Goal: Task Accomplishment & Management: Use online tool/utility

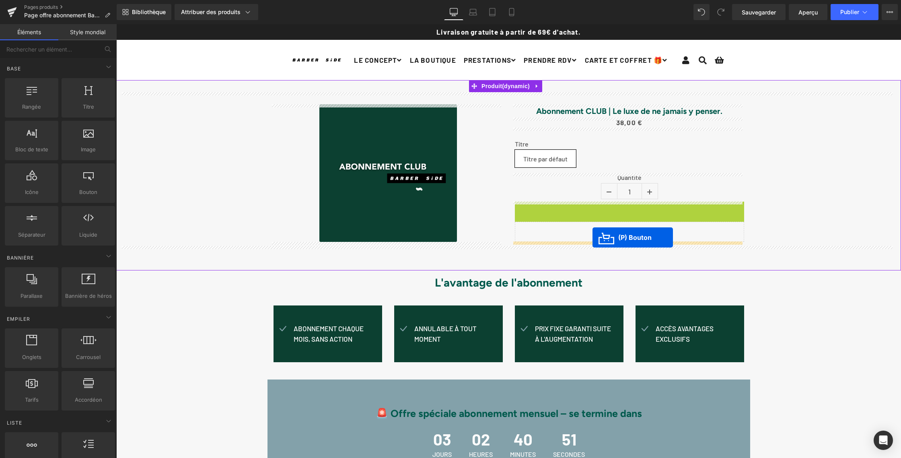
drag, startPoint x: 595, startPoint y: 213, endPoint x: 593, endPoint y: 237, distance: 24.7
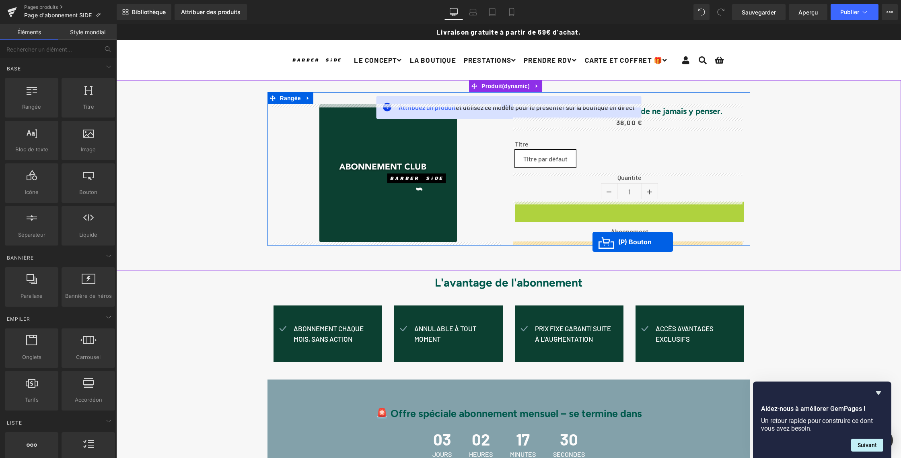
drag, startPoint x: 594, startPoint y: 214, endPoint x: 593, endPoint y: 242, distance: 27.4
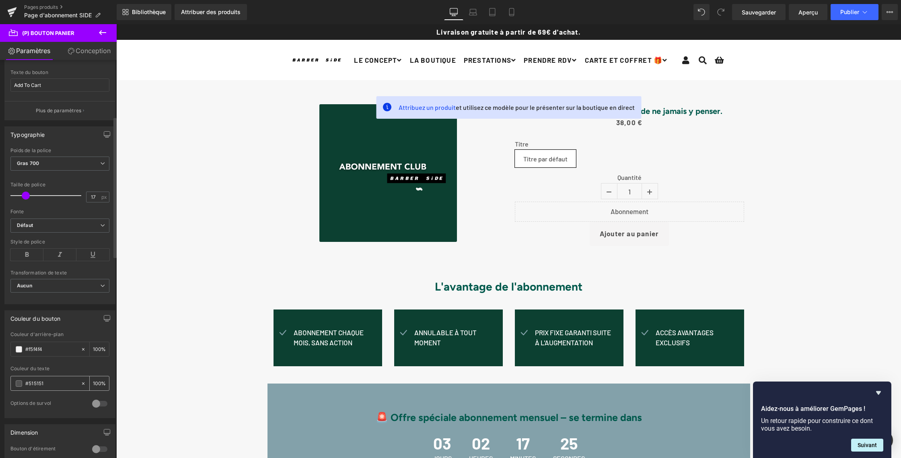
scroll to position [179, 0]
click at [19, 377] on span at bounding box center [19, 378] width 6 height 6
drag, startPoint x: 45, startPoint y: 378, endPoint x: 25, endPoint y: 377, distance: 20.5
paste input "f7f7f7"
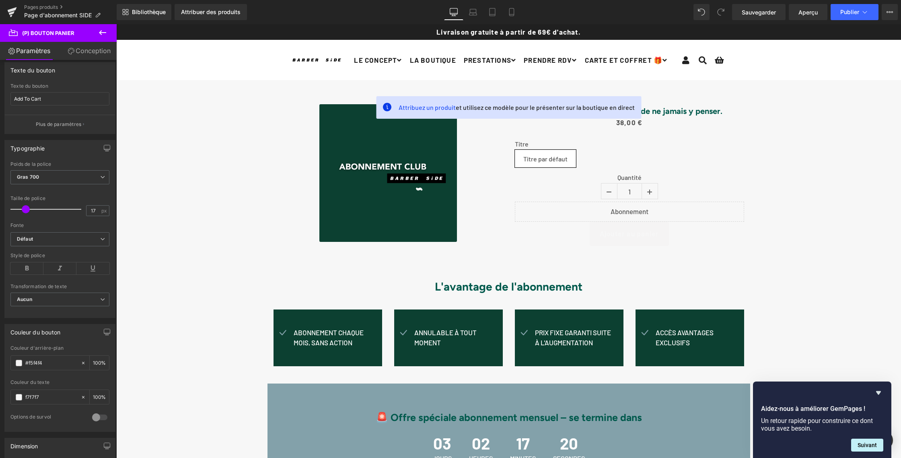
scroll to position [160, 0]
type input "#f7f7f7"
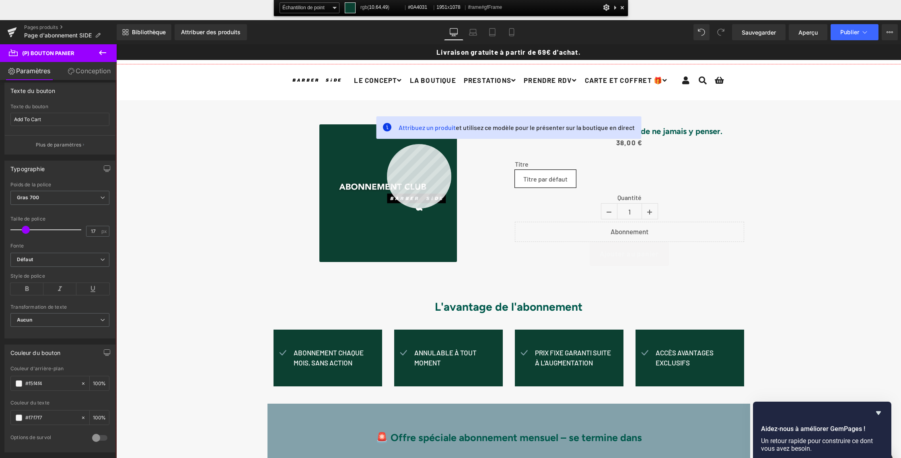
click at [387, 144] on div at bounding box center [508, 281] width 785 height 434
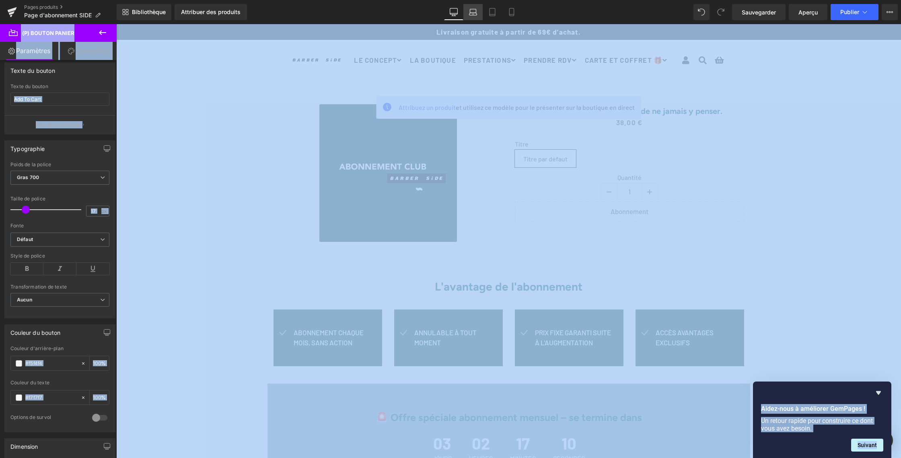
drag, startPoint x: 483, startPoint y: 7, endPoint x: 466, endPoint y: 7, distance: 16.5
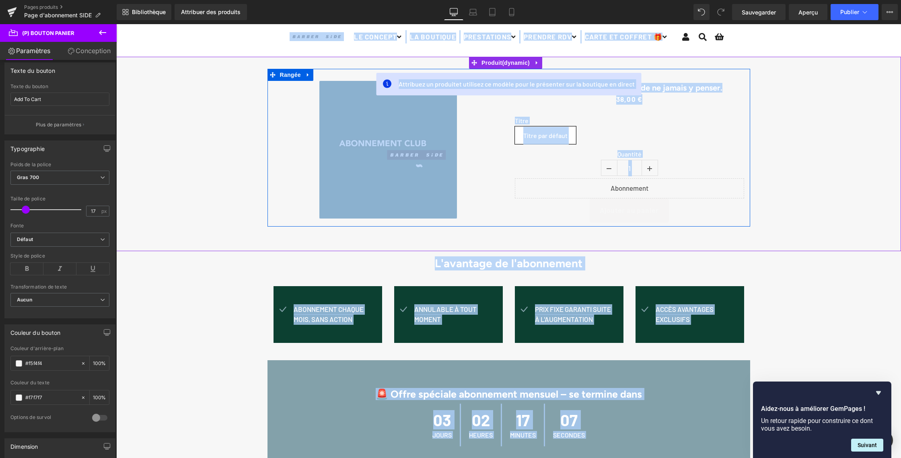
scroll to position [31, 0]
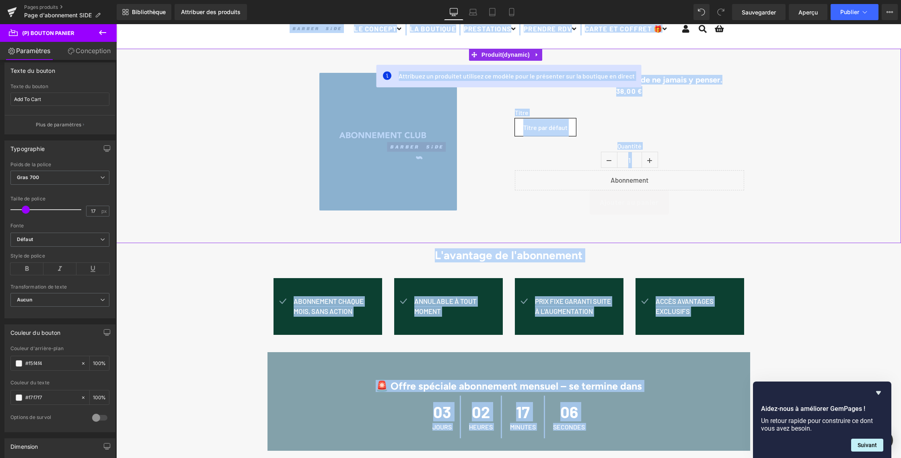
click at [822, 126] on div "Soldes (P) Image Abonnement CLUB | Le luxe de ne jamais y penser. (P) Titre 0 €…" at bounding box center [508, 140] width 777 height 158
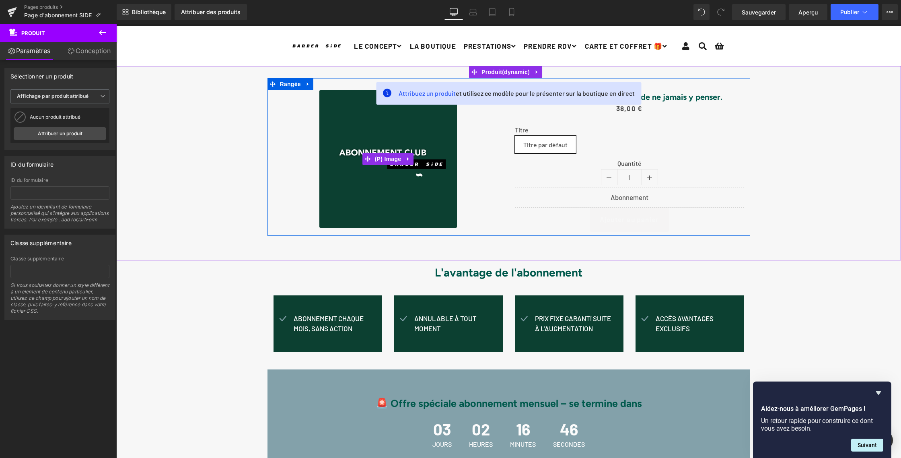
scroll to position [0, 0]
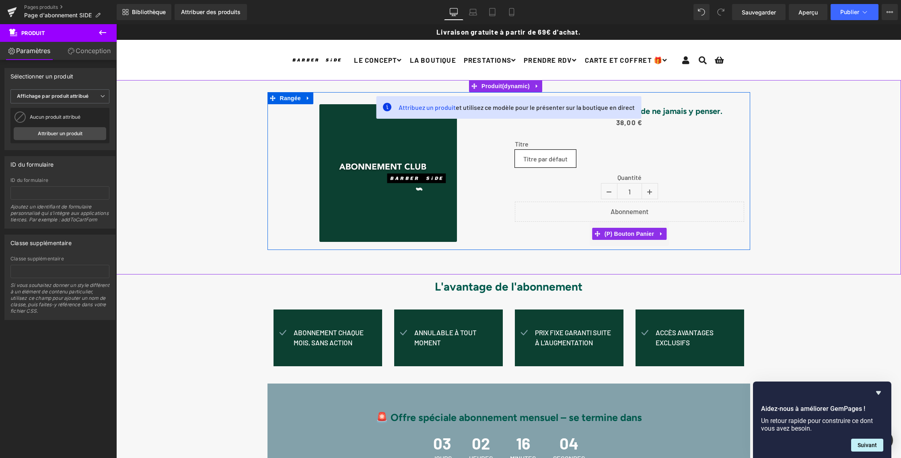
click at [571, 235] on div "Ajouter au panier" at bounding box center [629, 234] width 229 height 24
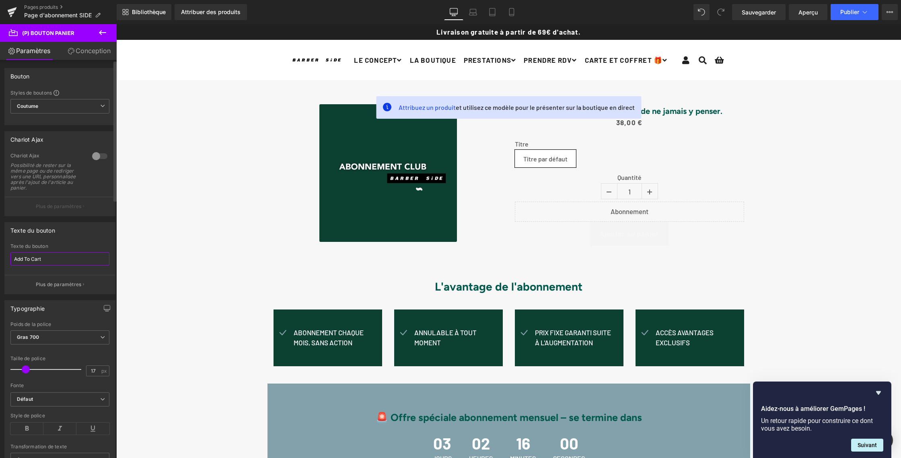
drag, startPoint x: 37, startPoint y: 258, endPoint x: 0, endPoint y: 258, distance: 37.4
click at [0, 258] on div "Texte du bouton Add To Cart Texte du bouton Add To Cart Plus de paramètres" at bounding box center [60, 255] width 120 height 78
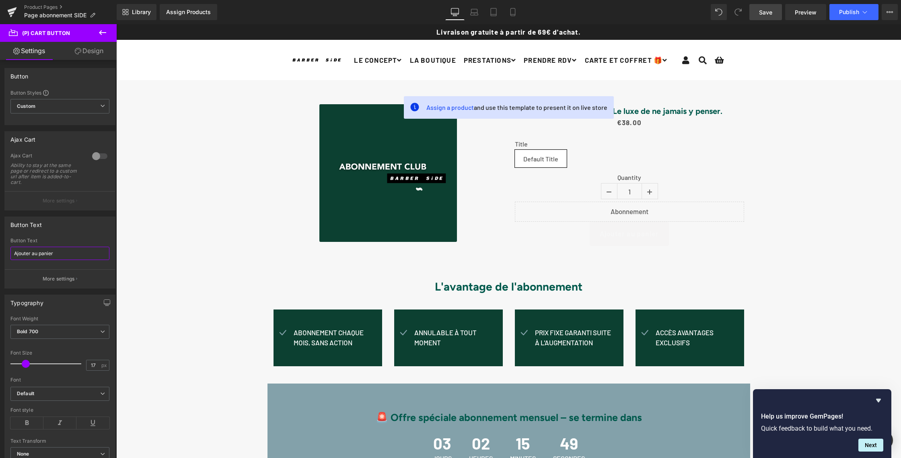
type input "Ajouter au panier"
click at [767, 14] on span "Save" at bounding box center [765, 12] width 13 height 8
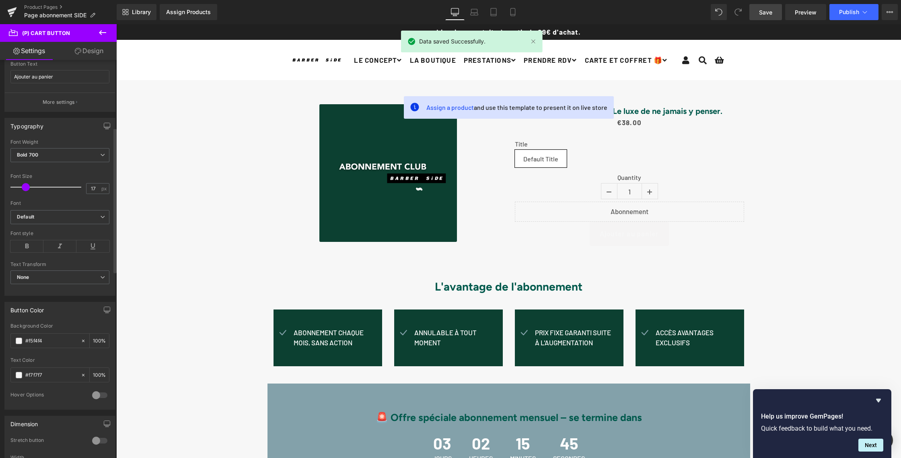
scroll to position [190, 0]
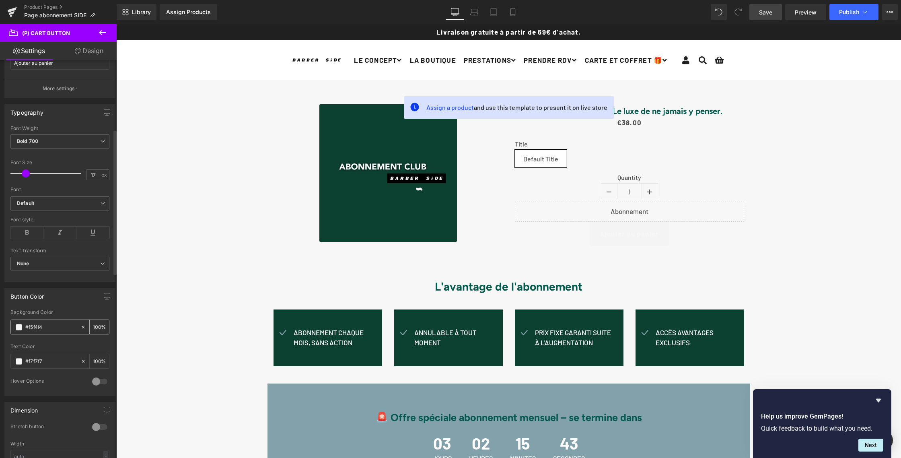
drag, startPoint x: 48, startPoint y: 326, endPoint x: 27, endPoint y: 324, distance: 21.4
click at [27, 324] on input "#f5f4f4" at bounding box center [51, 327] width 52 height 9
paste input "0a4031"
click at [27, 328] on input "0a4031" at bounding box center [51, 327] width 52 height 9
type input "#0a4031"
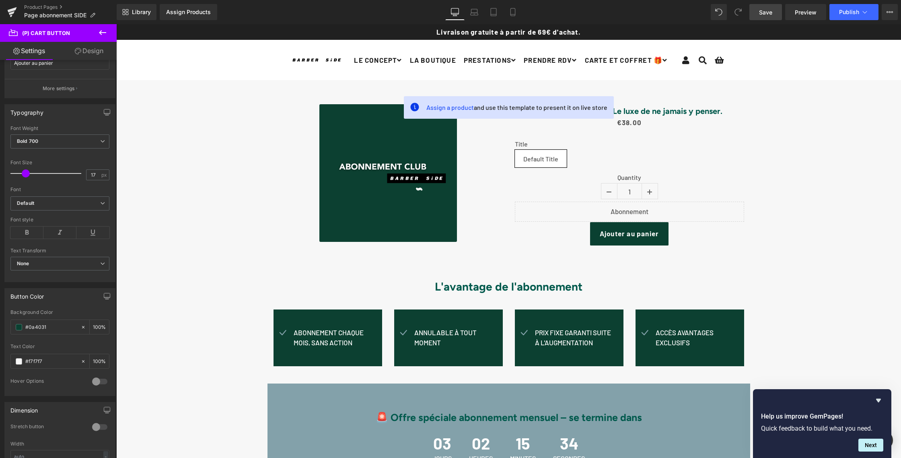
click at [768, 12] on span "Save" at bounding box center [765, 12] width 13 height 8
click at [853, 11] on span "Publish" at bounding box center [849, 12] width 20 height 6
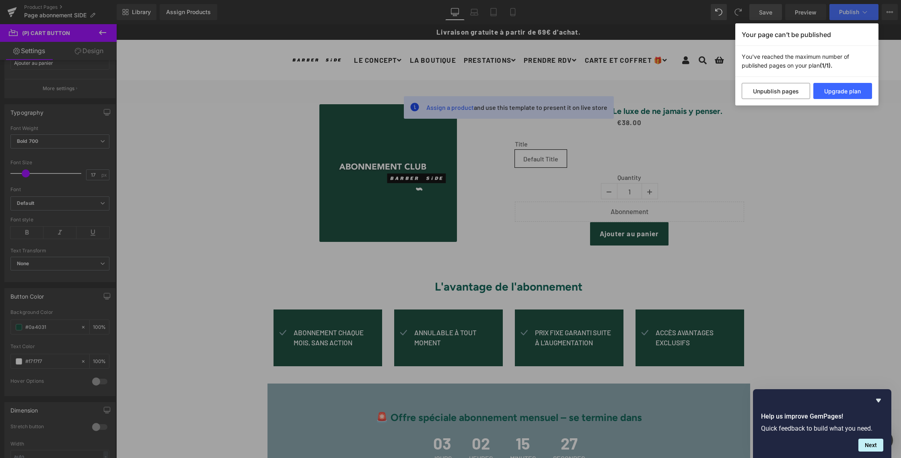
click at [823, 111] on div "Your page can’t be published You've reached the maximum number of published pag…" at bounding box center [450, 229] width 901 height 458
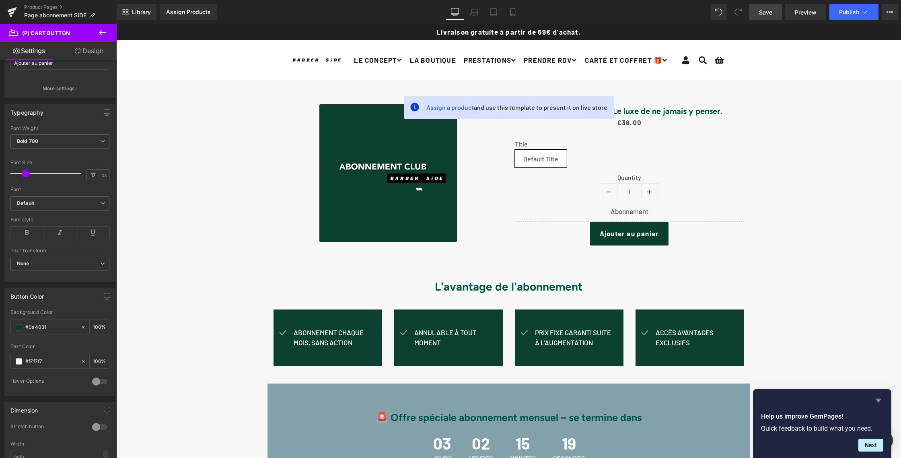
click at [880, 399] on icon "Hide survey" at bounding box center [878, 401] width 5 height 4
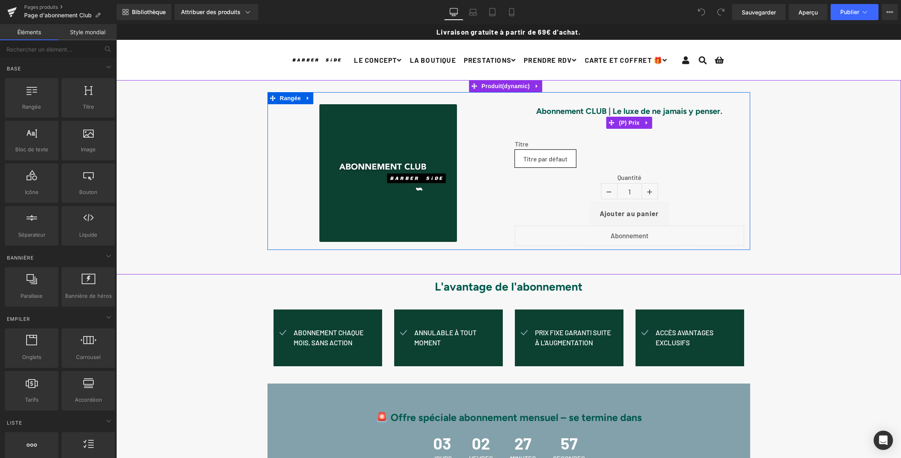
click at [646, 123] on icon at bounding box center [647, 123] width 2 height 4
click at [649, 123] on icon at bounding box center [652, 123] width 6 height 6
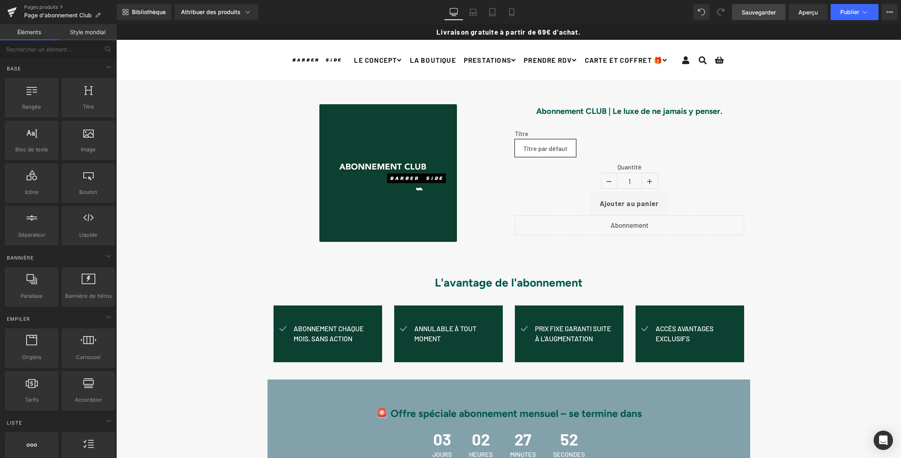
click at [760, 14] on font "Sauvegarder" at bounding box center [759, 12] width 34 height 7
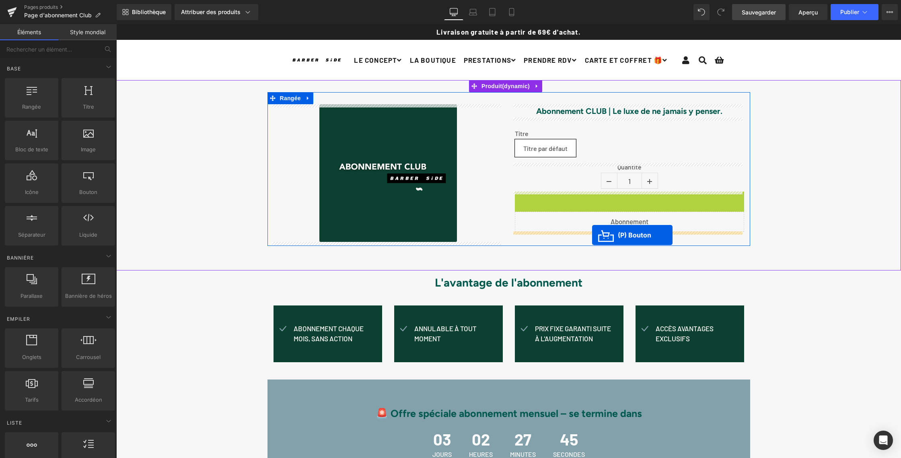
drag, startPoint x: 594, startPoint y: 203, endPoint x: 592, endPoint y: 235, distance: 31.4
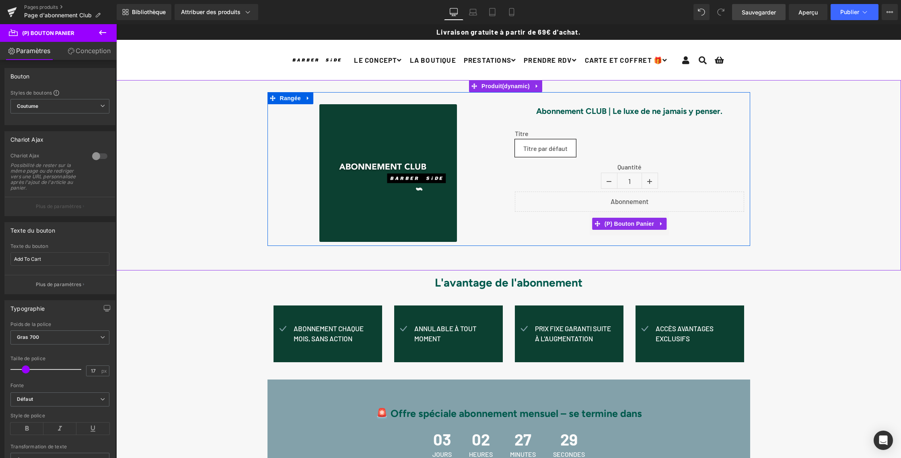
click at [590, 232] on button "Ajouter au panier" at bounding box center [629, 224] width 79 height 24
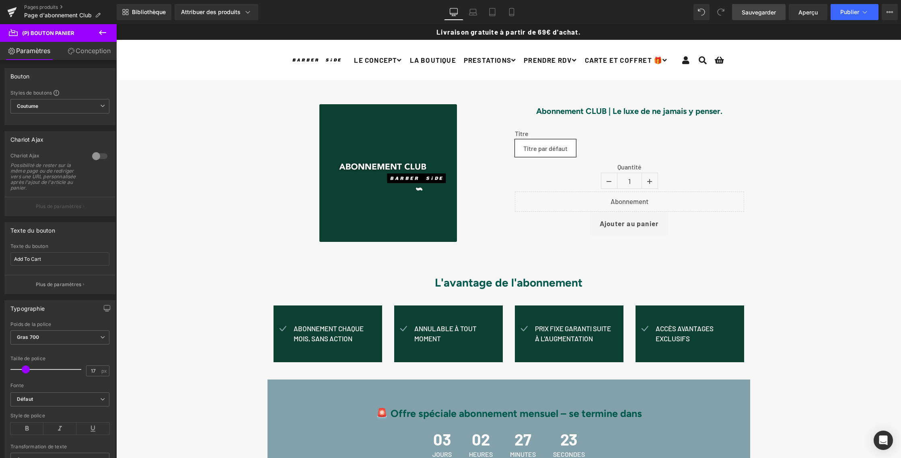
click at [76, 57] on link "Conception" at bounding box center [89, 51] width 58 height 18
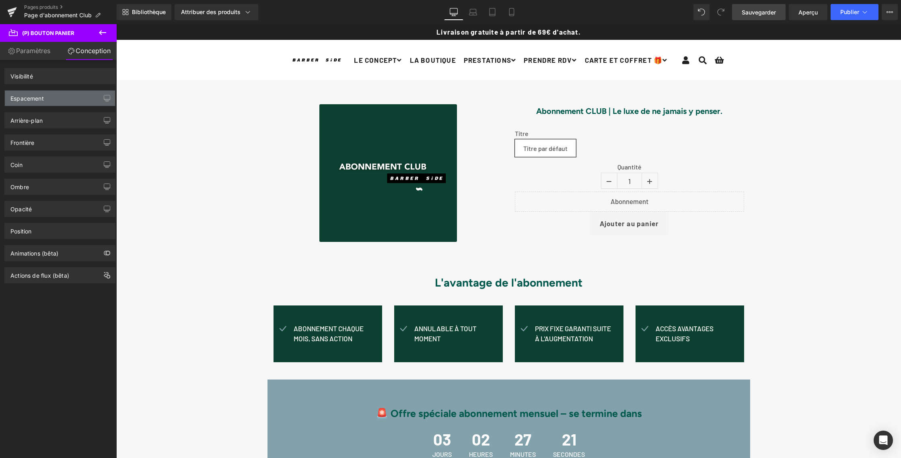
click at [72, 99] on div "Espacement" at bounding box center [60, 98] width 110 height 15
click at [56, 79] on div "Visibilité" at bounding box center [60, 75] width 110 height 15
click at [53, 128] on div "Arrière-plan" at bounding box center [59, 120] width 111 height 16
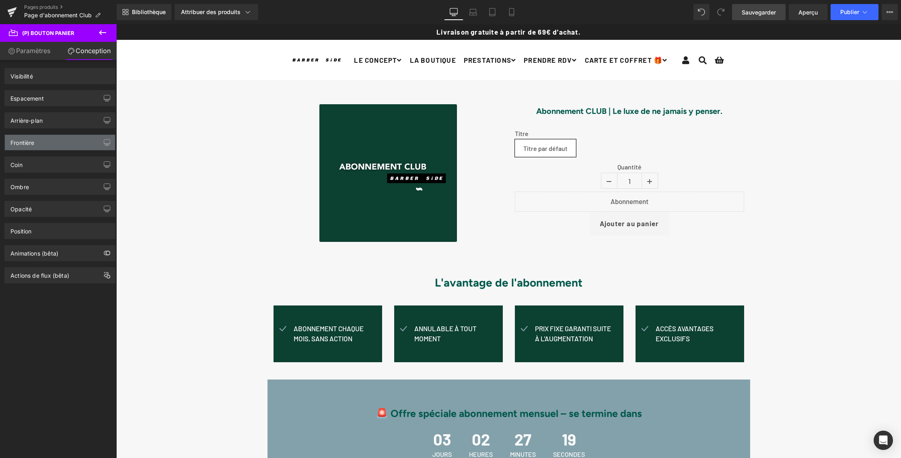
click at [29, 145] on font "Frontière" at bounding box center [22, 142] width 24 height 7
drag, startPoint x: 52, startPoint y: 166, endPoint x: 45, endPoint y: 168, distance: 8.0
click at [52, 166] on div "Coin" at bounding box center [60, 164] width 110 height 15
click at [43, 188] on div "Ombre" at bounding box center [60, 186] width 110 height 15
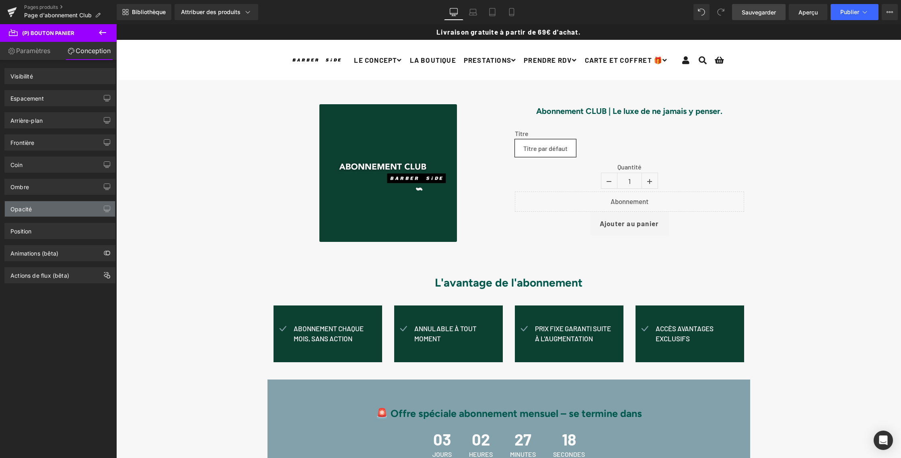
click at [80, 215] on div "Opacité" at bounding box center [60, 208] width 110 height 15
click at [25, 52] on font "Paramètres" at bounding box center [33, 51] width 34 height 8
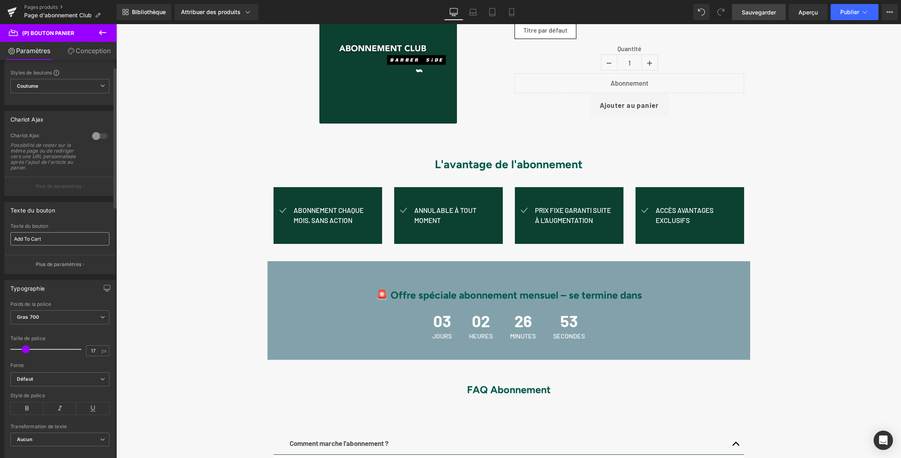
scroll to position [17, 0]
drag, startPoint x: 50, startPoint y: 241, endPoint x: 11, endPoint y: 240, distance: 39.0
click at [11, 240] on input "Add To Cart" at bounding box center [59, 241] width 99 height 13
type input "Ajouter au panier"
click at [758, 13] on font "Sauvegarder" at bounding box center [759, 12] width 34 height 7
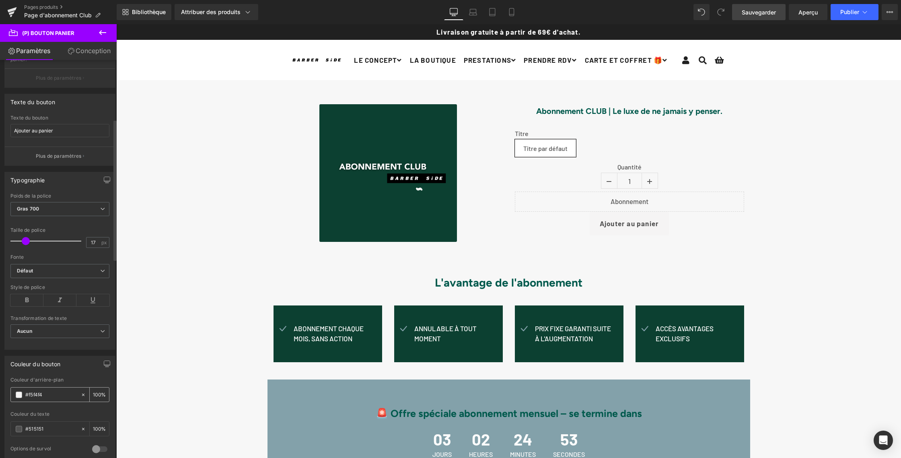
scroll to position [177, 0]
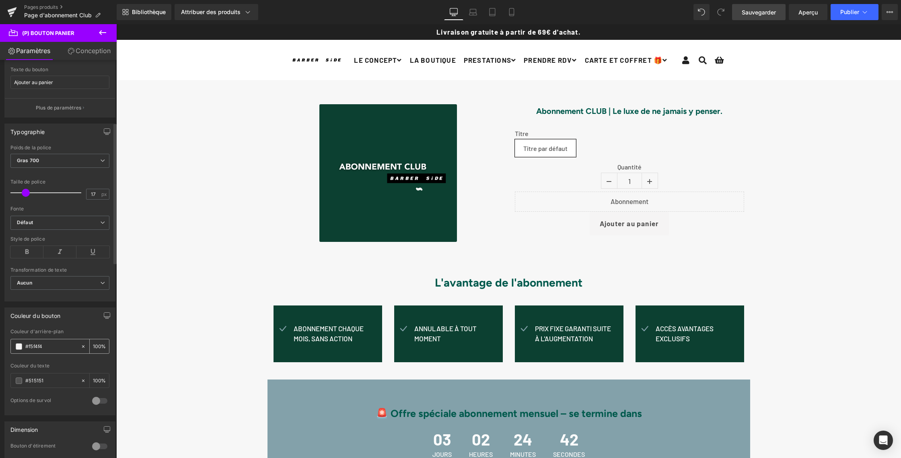
click at [18, 346] on span at bounding box center [19, 346] width 6 height 6
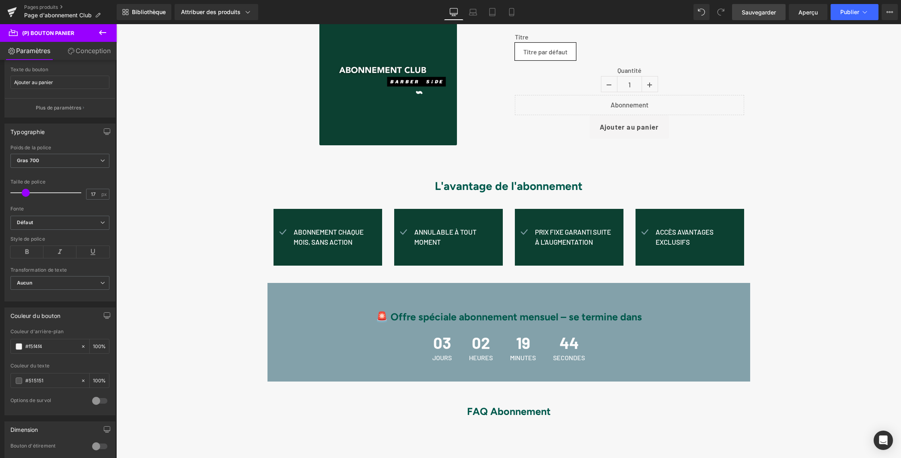
scroll to position [97, 0]
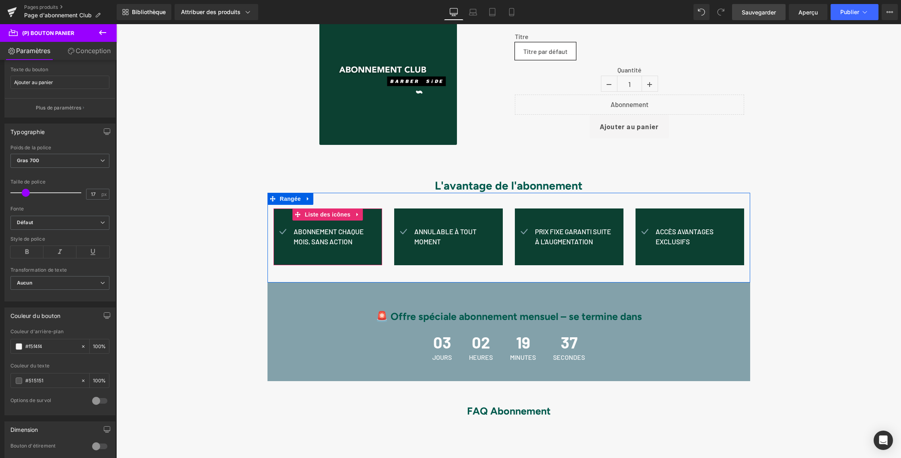
click at [279, 220] on div "Icône Abonnement chaque mois, sans action Bloc de texte Liste des icônes" at bounding box center [328, 236] width 109 height 57
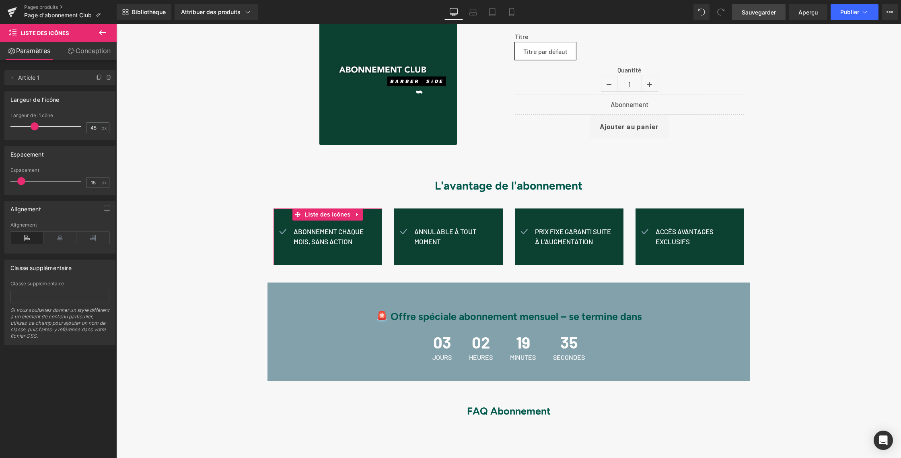
click at [92, 51] on font "Conception" at bounding box center [93, 51] width 35 height 8
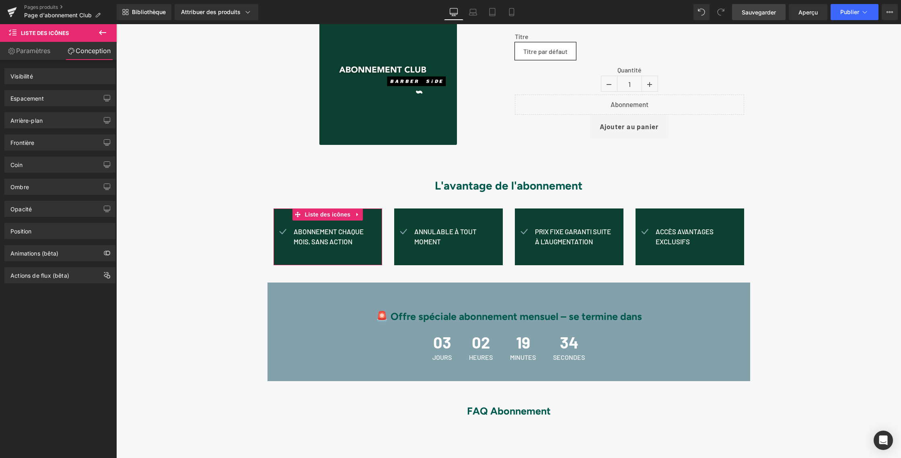
click at [38, 47] on font "Paramètres" at bounding box center [33, 51] width 34 height 8
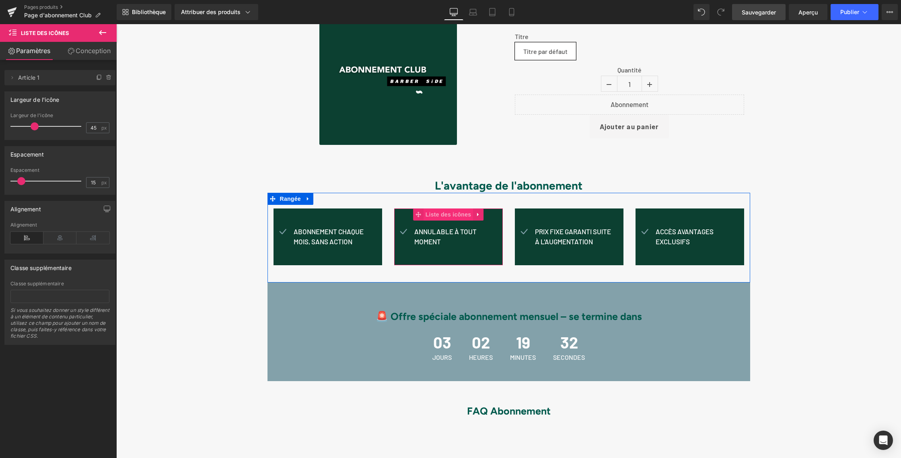
click at [426, 220] on font "Liste des icônes" at bounding box center [449, 214] width 46 height 12
click at [708, 251] on ul "Icône Accès avantages exclusifs Bloc de texte" at bounding box center [684, 240] width 97 height 27
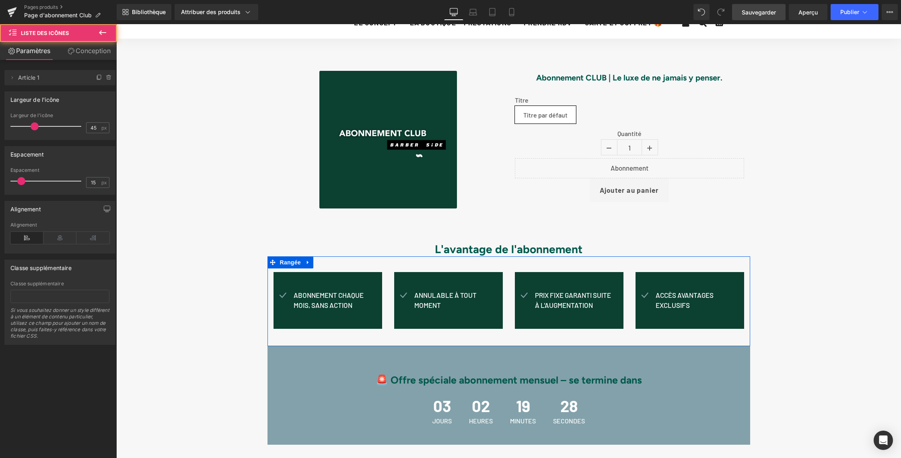
scroll to position [0, 0]
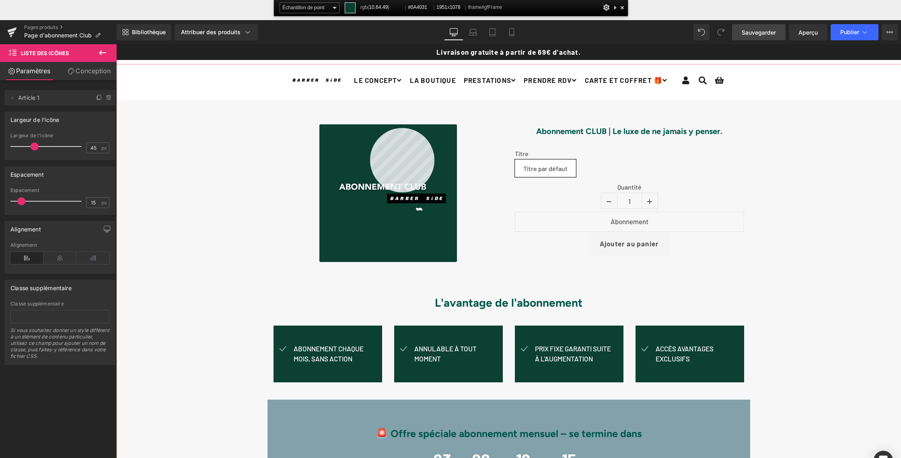
click at [370, 128] on div at bounding box center [508, 281] width 785 height 434
drag, startPoint x: 482, startPoint y: 6, endPoint x: 476, endPoint y: 7, distance: 6.0
click at [480, 6] on div "Échantillon de point ────────── Moyenne 3x3 Moyenne 5x5 Moyenne 11x11 Moyenne 2…" at bounding box center [451, 8] width 355 height 16
click at [474, 6] on font "#0A4031" at bounding box center [468, 7] width 19 height 6
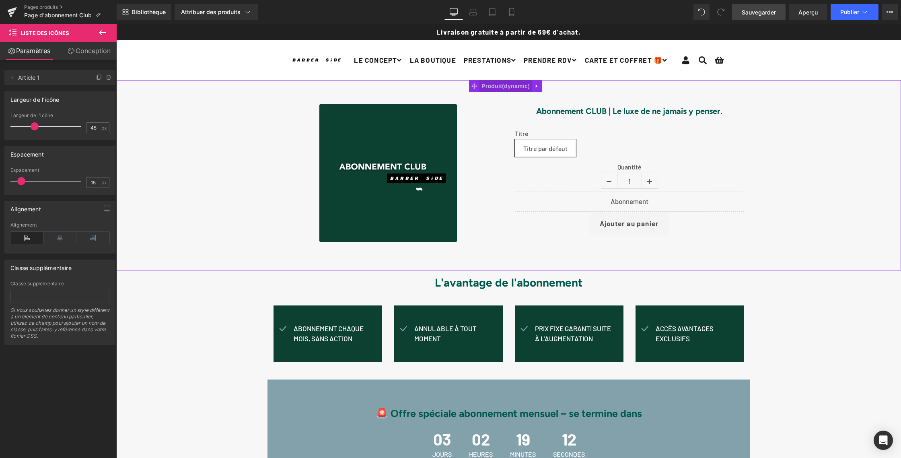
click at [482, 84] on span "Produit" at bounding box center [506, 86] width 52 height 12
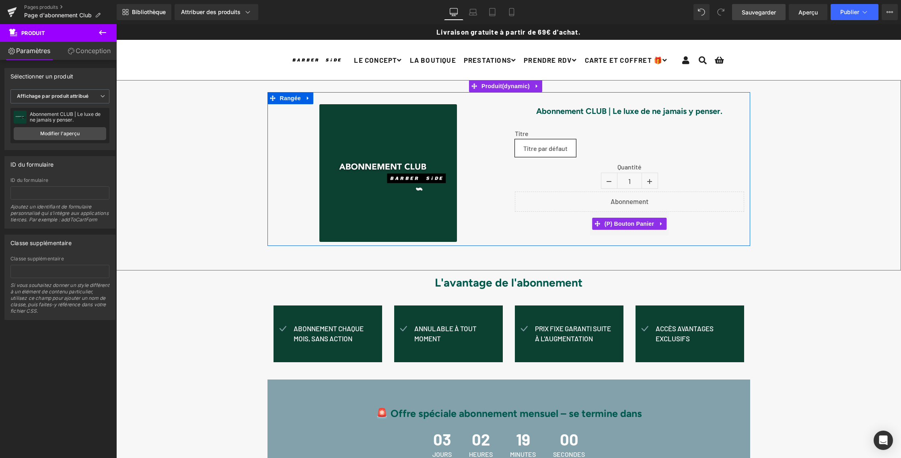
click at [673, 226] on div "Ajouter au panier" at bounding box center [629, 224] width 229 height 24
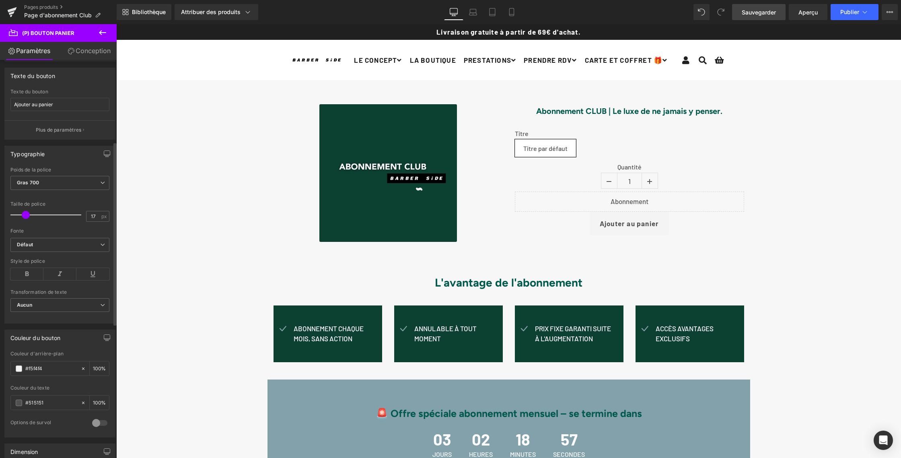
scroll to position [243, 0]
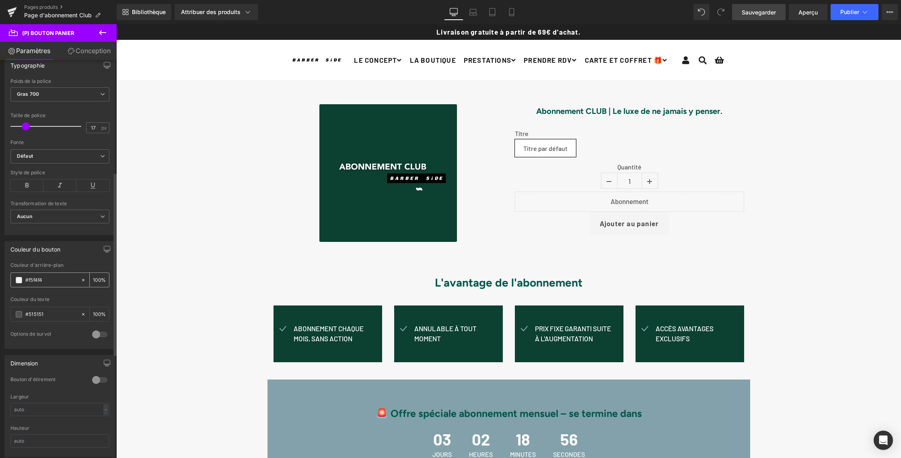
click at [49, 277] on input "#f5f4f4" at bounding box center [51, 280] width 52 height 9
drag, startPoint x: 47, startPoint y: 277, endPoint x: 24, endPoint y: 276, distance: 23.4
click at [24, 276] on div "#f5f4f4" at bounding box center [46, 280] width 70 height 14
paste input "0a4031"
type input "#0a4031"
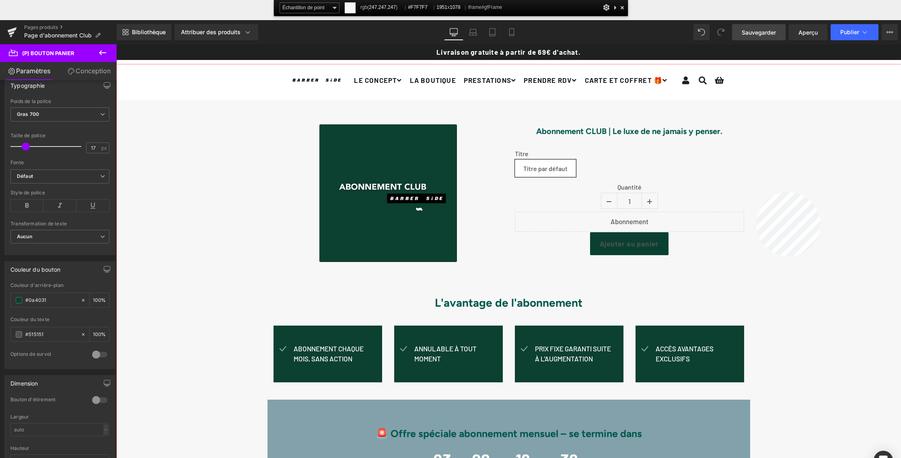
click at [756, 192] on div at bounding box center [508, 281] width 785 height 434
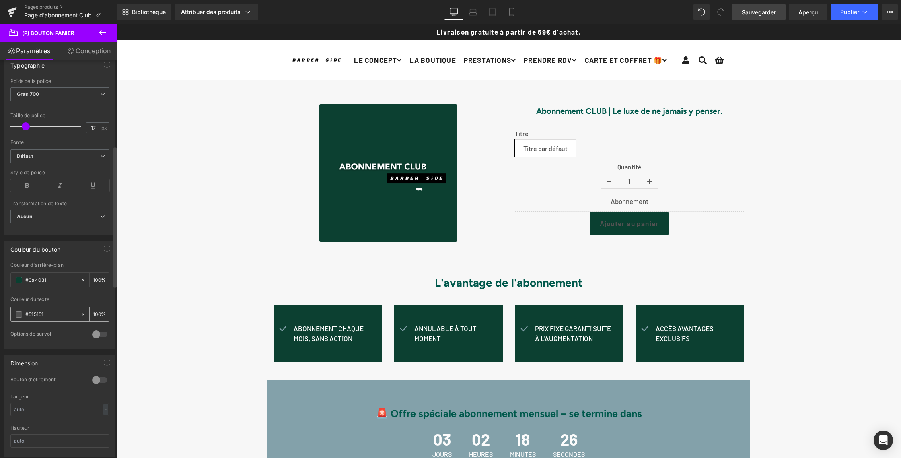
drag, startPoint x: 44, startPoint y: 313, endPoint x: 18, endPoint y: 312, distance: 26.6
click at [18, 312] on div "#515151" at bounding box center [46, 314] width 70 height 14
paste input "f7f7f7"
type input "#f7f7f7"
click at [760, 9] on font "Sauvegarder" at bounding box center [759, 12] width 34 height 7
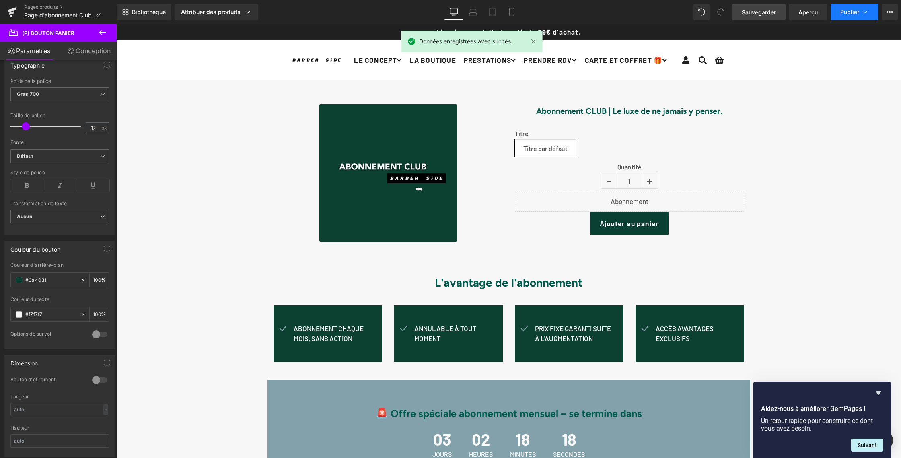
click at [852, 13] on font "Publier" at bounding box center [850, 11] width 19 height 7
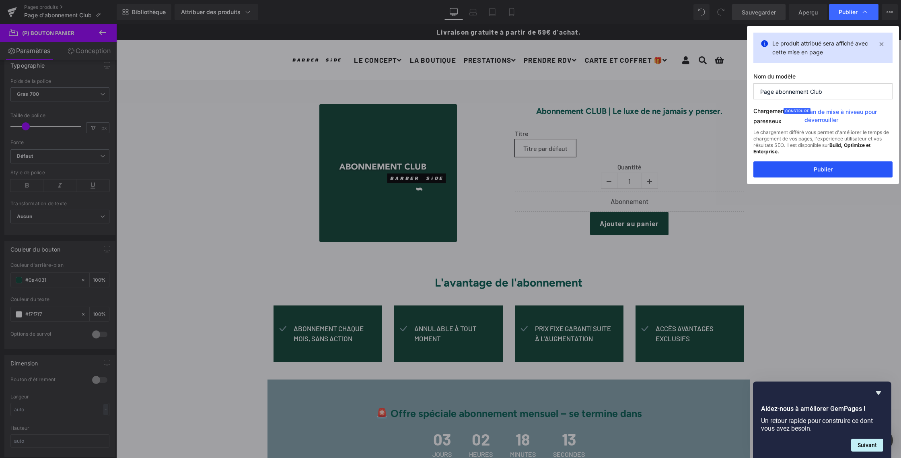
drag, startPoint x: 694, startPoint y: 144, endPoint x: 810, endPoint y: 169, distance: 118.4
click at [810, 169] on button "Publier" at bounding box center [823, 169] width 139 height 16
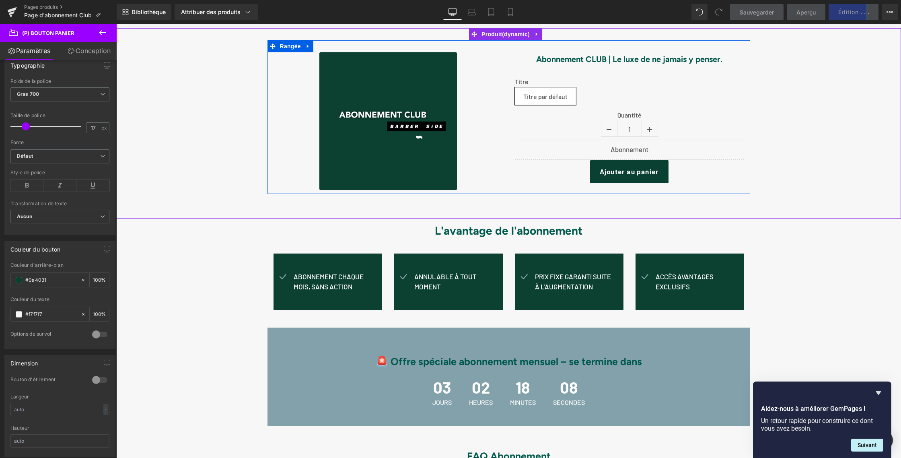
scroll to position [0, 0]
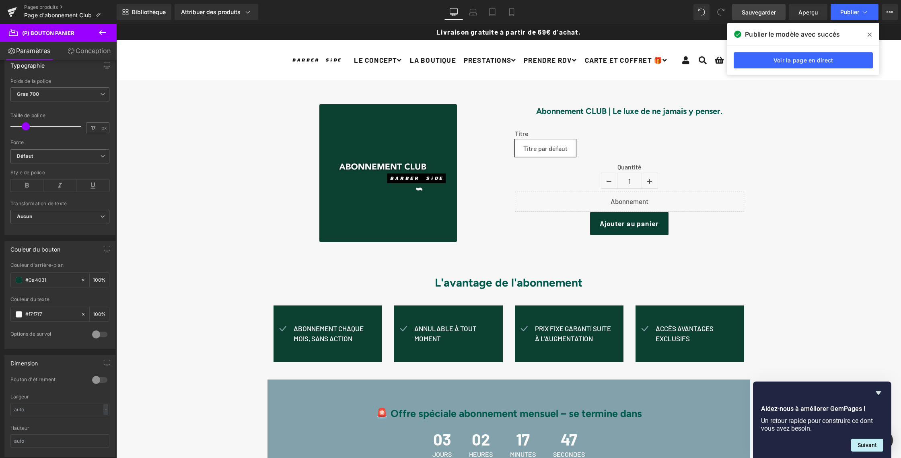
click at [871, 33] on icon at bounding box center [870, 34] width 4 height 6
